Goal: Information Seeking & Learning: Find specific fact

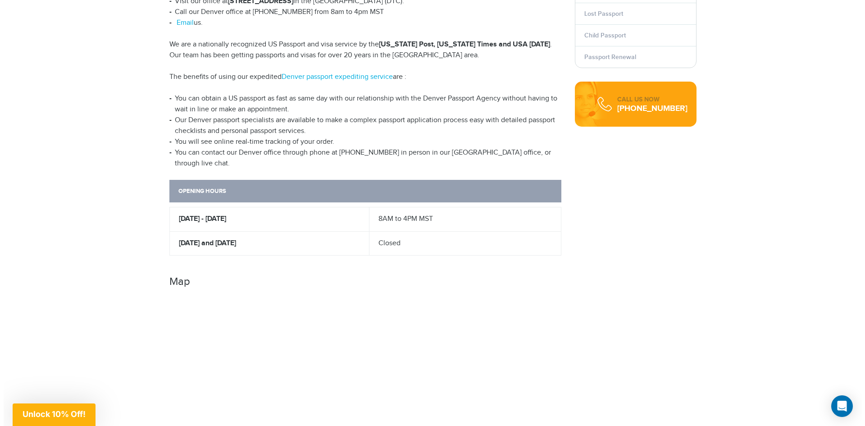
scroll to position [360, 0]
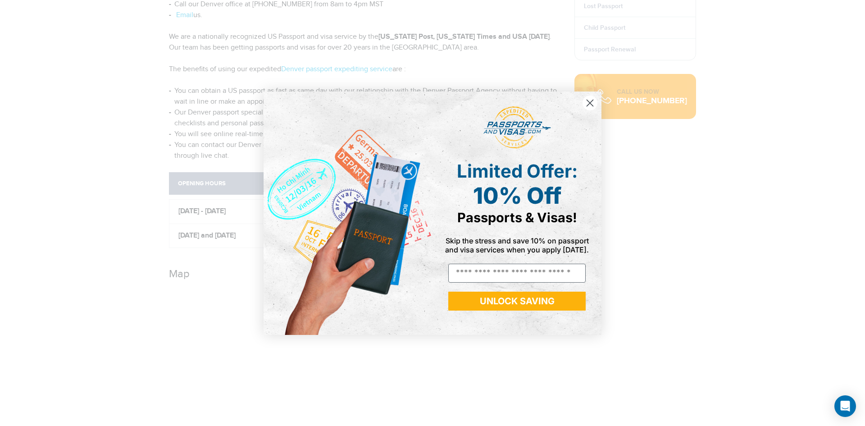
click at [595, 103] on circle "Close dialog" at bounding box center [589, 102] width 15 height 15
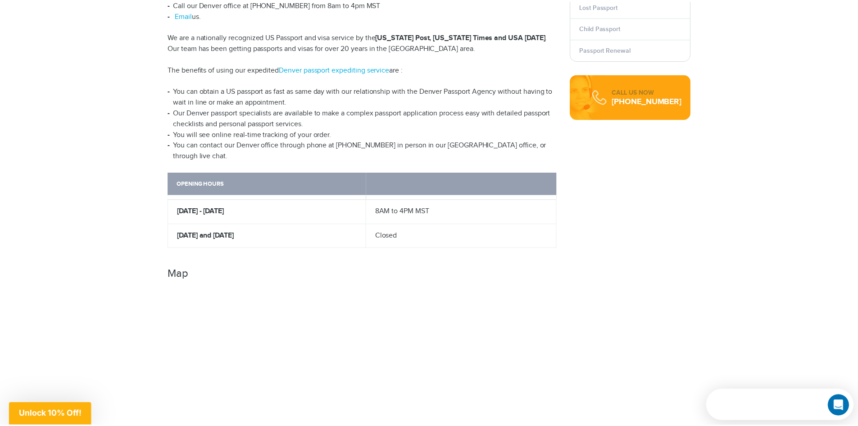
scroll to position [0, 0]
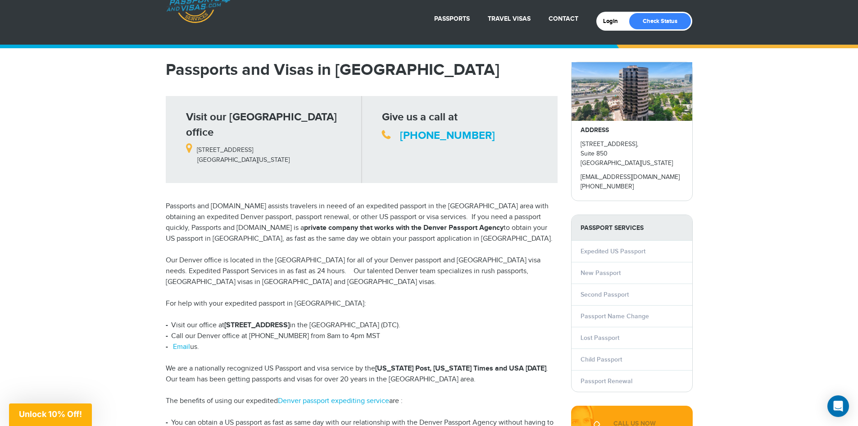
scroll to position [180, 0]
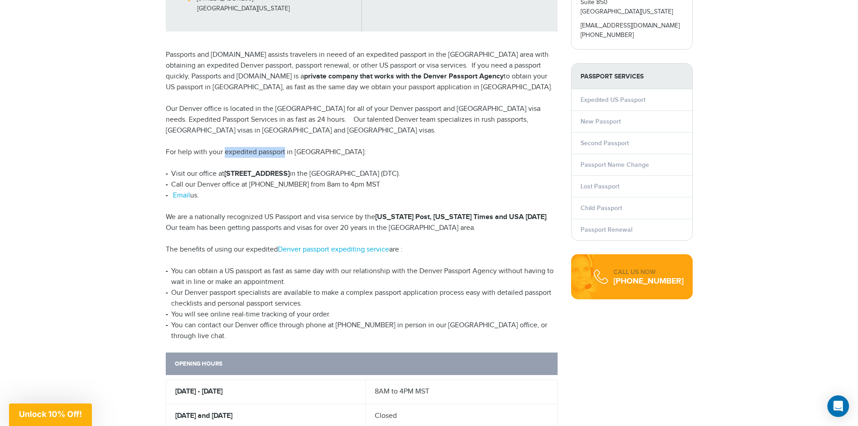
drag, startPoint x: 226, startPoint y: 134, endPoint x: 285, endPoint y: 141, distance: 59.8
click at [285, 147] on p "For help with your expedited passport in [GEOGRAPHIC_DATA]:" at bounding box center [362, 152] width 392 height 11
copy p "expedited passport"
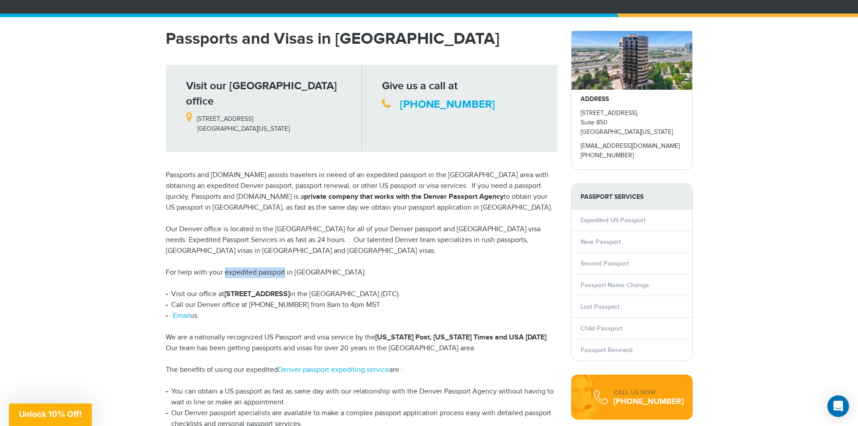
scroll to position [0, 0]
